Goal: Navigation & Orientation: Find specific page/section

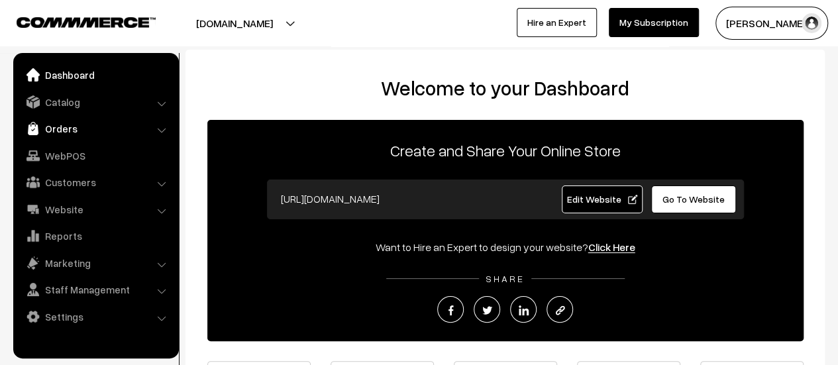
click at [57, 134] on link "Orders" at bounding box center [96, 129] width 158 height 24
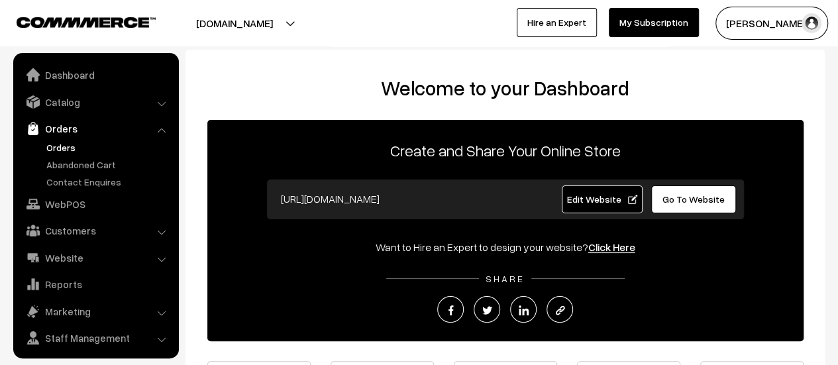
click at [62, 149] on link "Orders" at bounding box center [108, 148] width 131 height 14
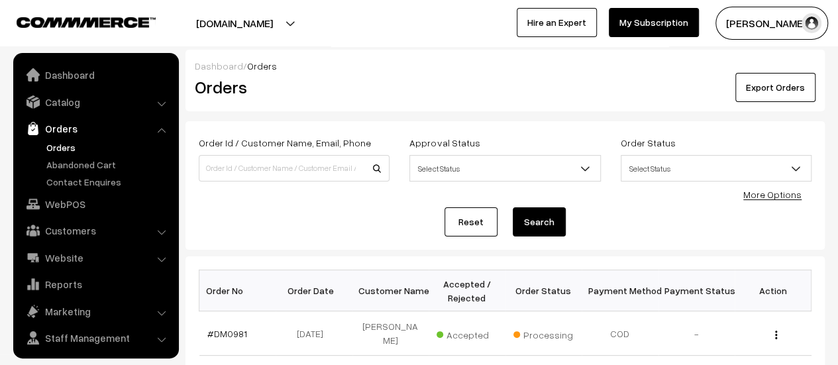
scroll to position [30, 0]
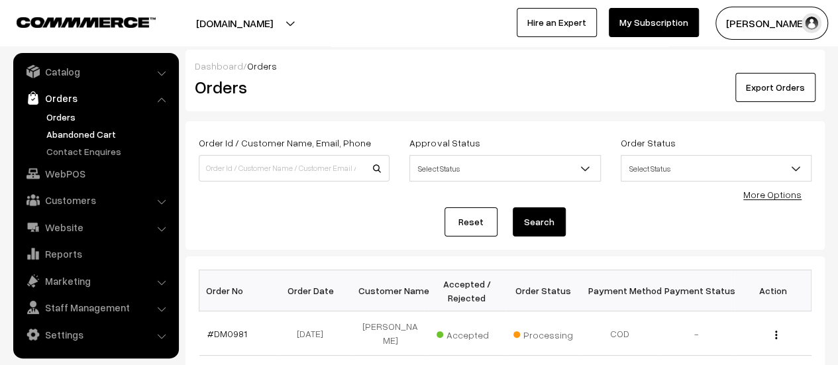
click at [71, 131] on link "Abandoned Cart" at bounding box center [108, 134] width 131 height 14
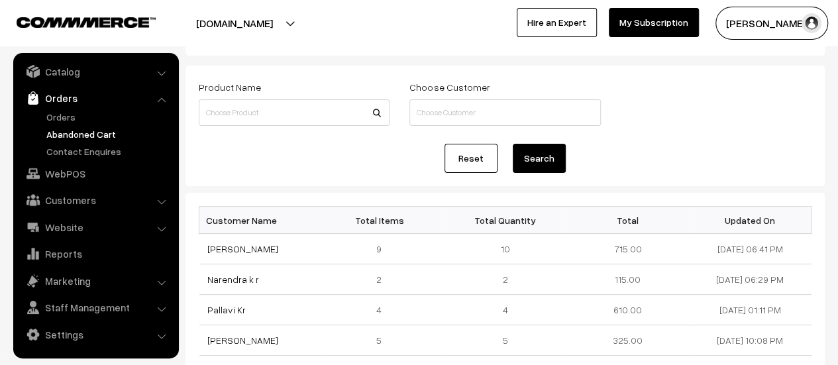
scroll to position [53, 0]
click at [80, 146] on link "Contact Enquires" at bounding box center [108, 151] width 131 height 14
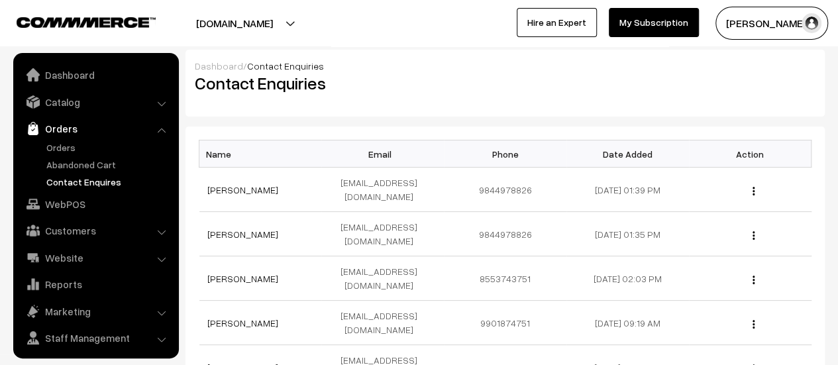
scroll to position [30, 0]
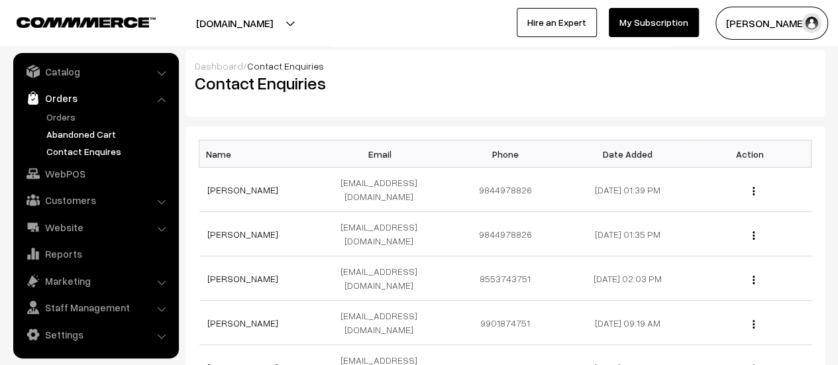
click at [76, 131] on link "Abandoned Cart" at bounding box center [108, 134] width 131 height 14
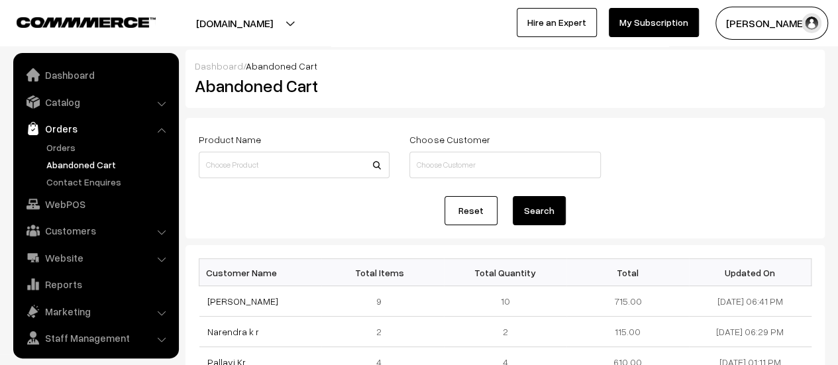
scroll to position [30, 0]
